Goal: Navigation & Orientation: Find specific page/section

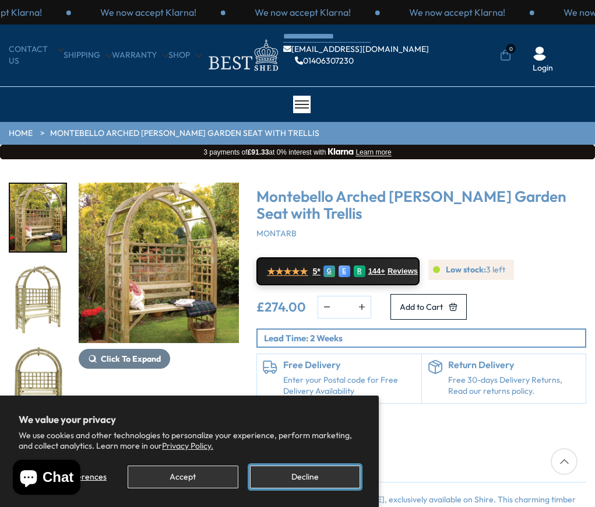
click at [291, 477] on button "Decline" at bounding box center [305, 476] width 110 height 23
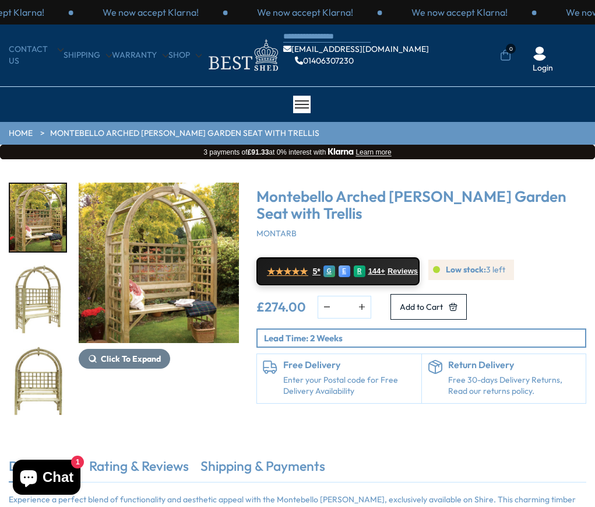
click at [16, 134] on link "HOME" at bounding box center [21, 134] width 24 height 12
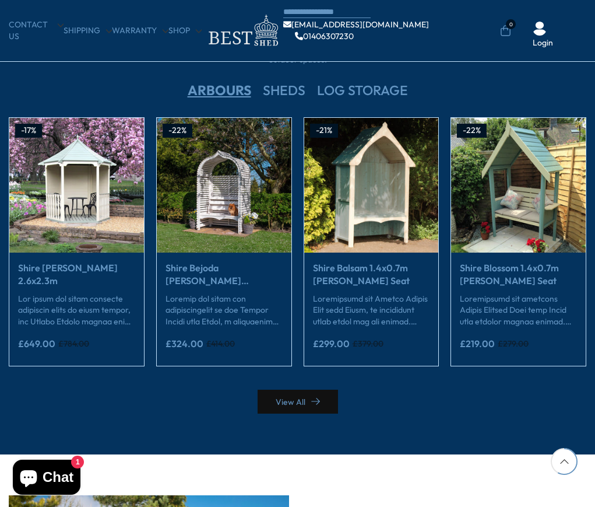
scroll to position [1921, 0]
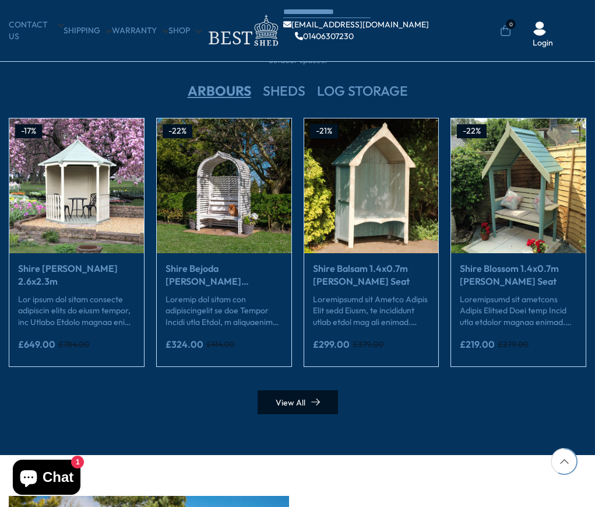
click at [307, 402] on link "View All" at bounding box center [298, 402] width 80 height 24
